Goal: Register for event/course

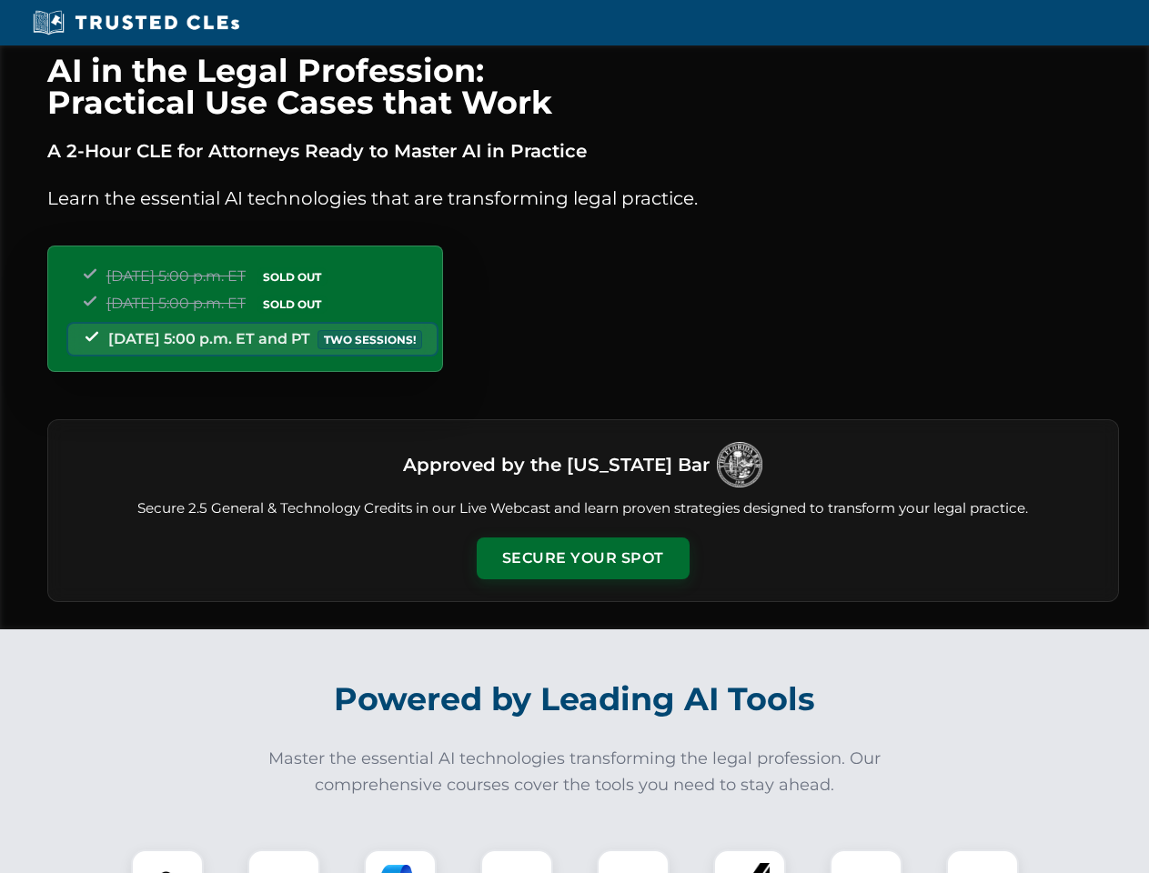
click at [582, 558] on button "Secure Your Spot" at bounding box center [583, 558] width 213 height 42
click at [167, 861] on img at bounding box center [167, 885] width 53 height 53
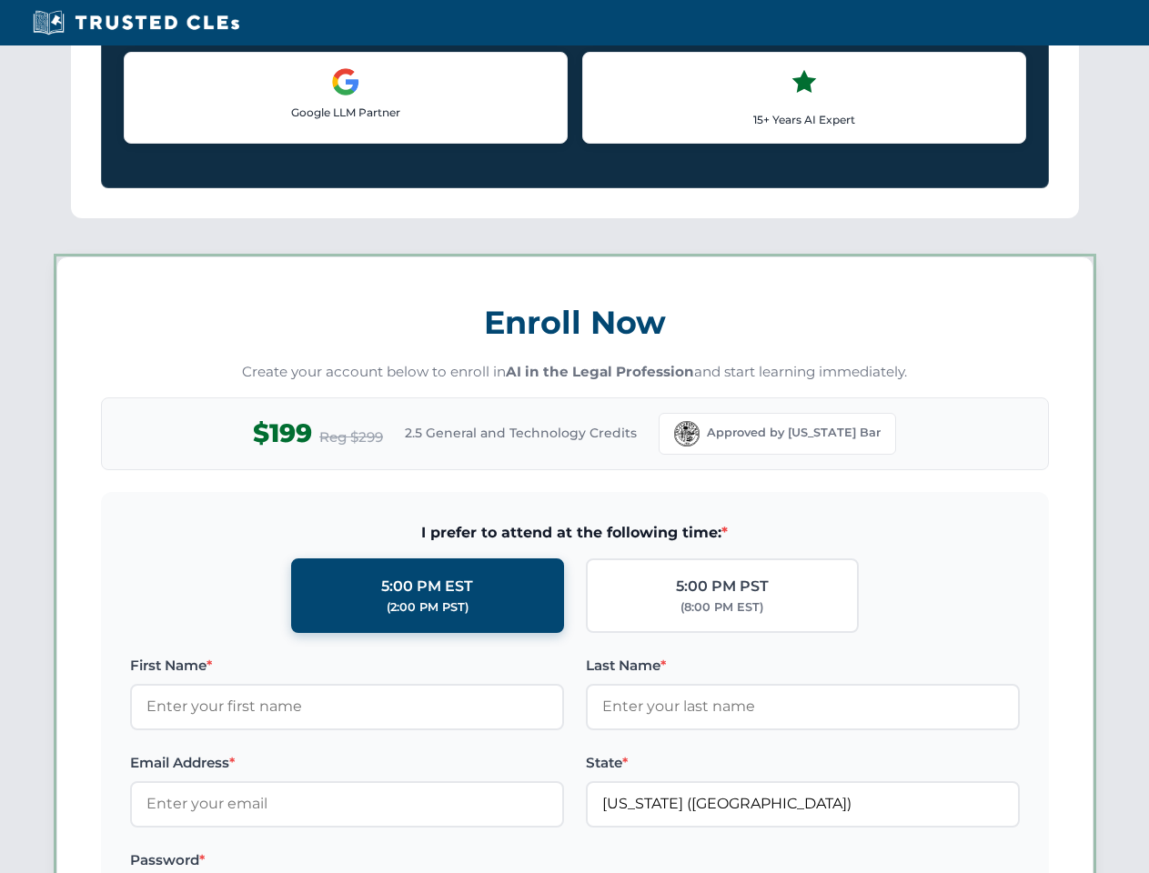
click at [400, 861] on label "Password *" at bounding box center [347, 860] width 434 height 22
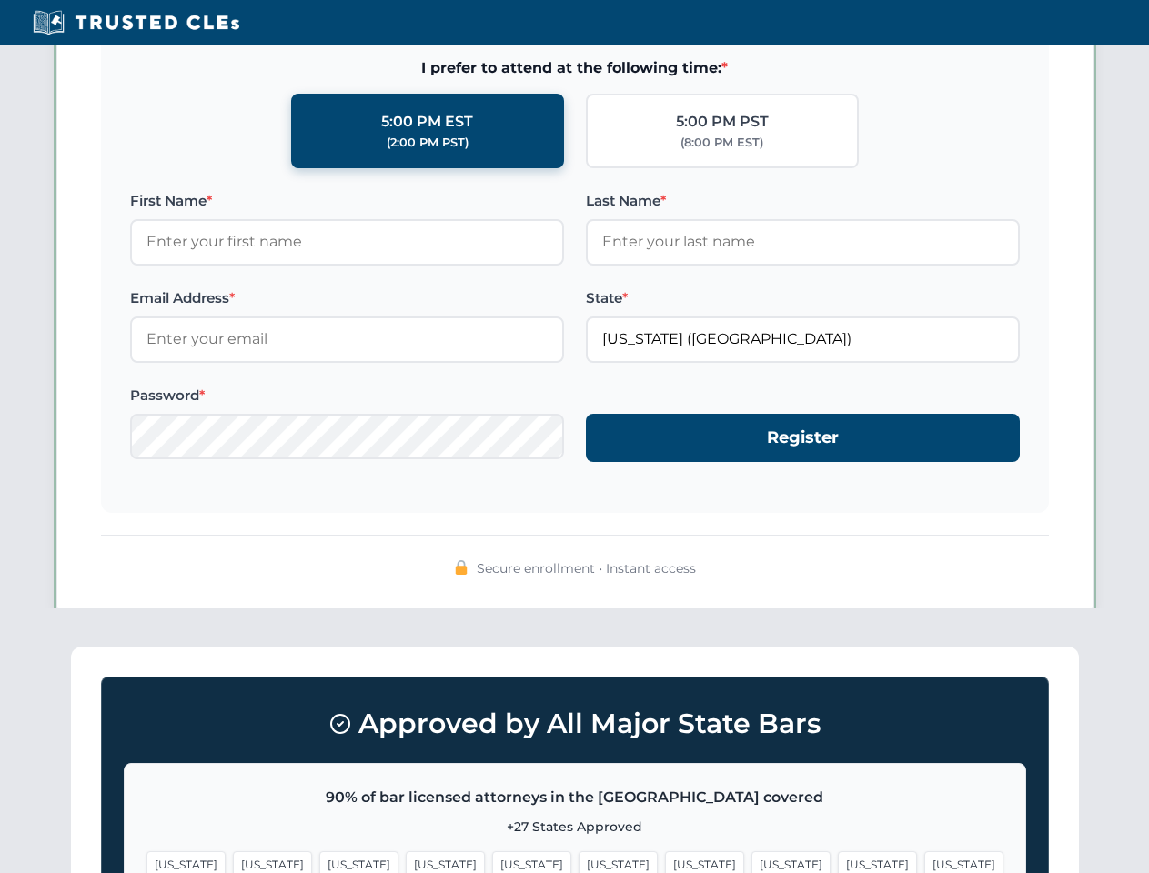
click at [838, 861] on span "[US_STATE]" at bounding box center [877, 864] width 79 height 26
